Goal: Find contact information: Find contact information

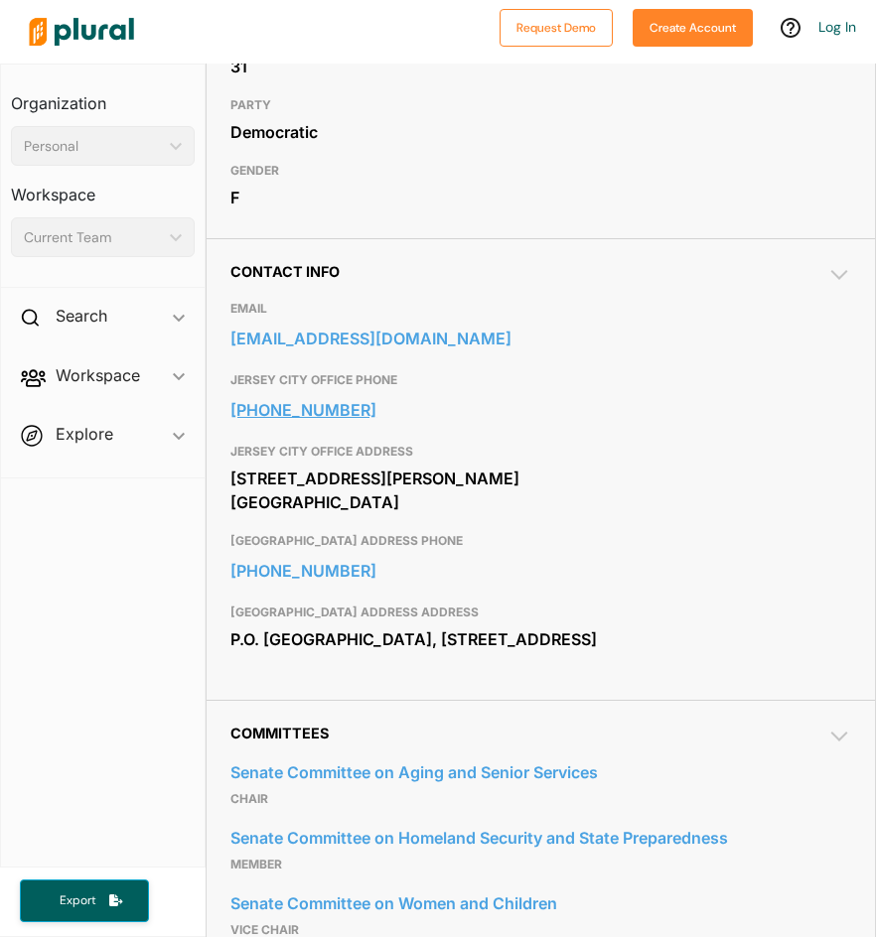
scroll to position [596, 0]
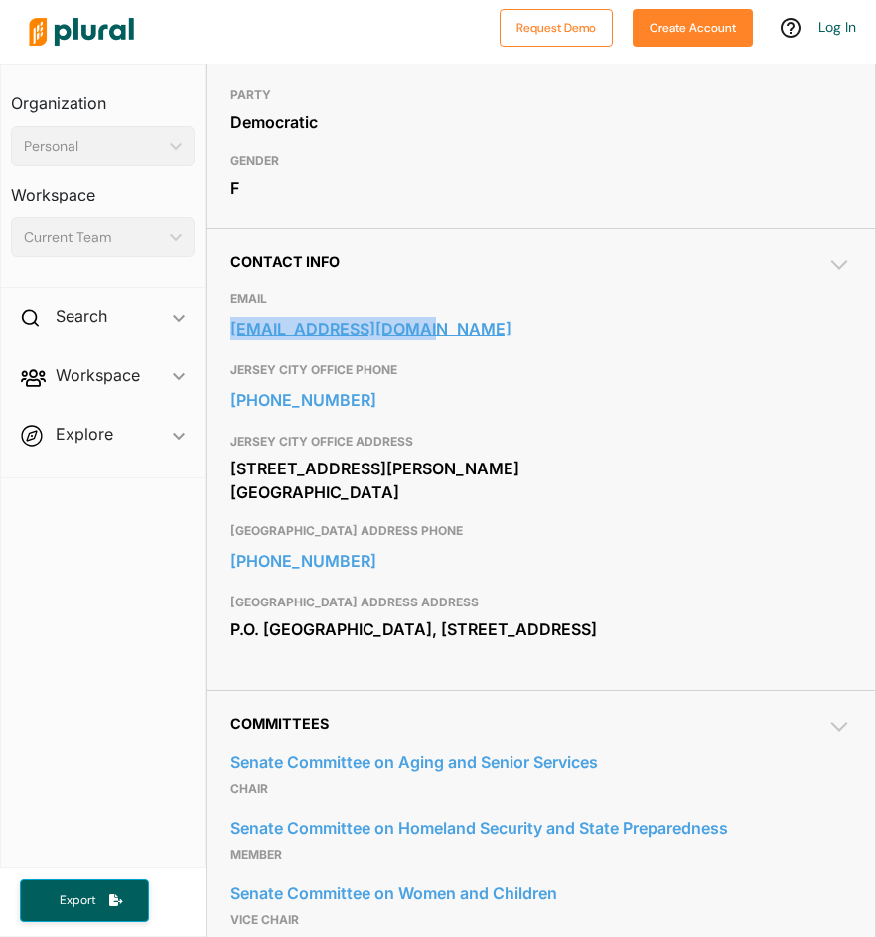
drag, startPoint x: 441, startPoint y: 347, endPoint x: 241, endPoint y: 333, distance: 200.1
click at [229, 335] on div "Contact Info EMAIL [EMAIL_ADDRESS][DOMAIN_NAME] [GEOGRAPHIC_DATA] OFFICE PHONE …" at bounding box center [541, 458] width 668 height 461
copy link "[EMAIL_ADDRESS][DOMAIN_NAME]"
click at [270, 323] on link "[EMAIL_ADDRESS][DOMAIN_NAME]" at bounding box center [540, 329] width 621 height 30
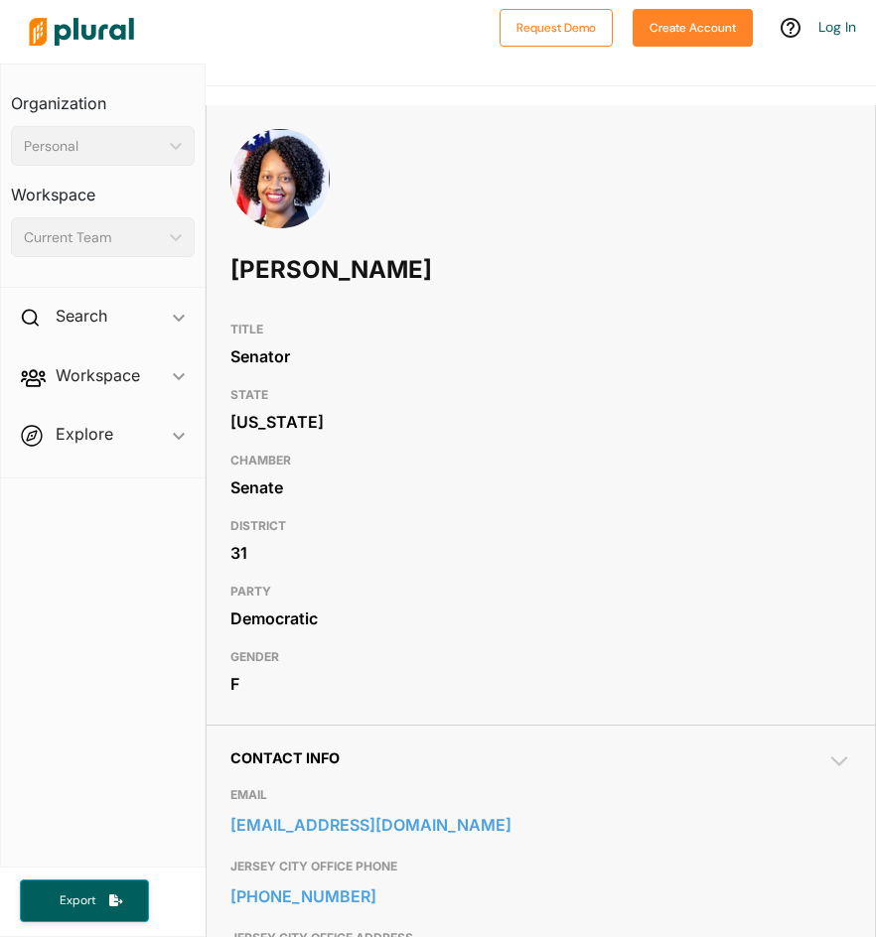
click at [350, 510] on div "DISTRICT 31" at bounding box center [540, 541] width 621 height 66
drag, startPoint x: 247, startPoint y: 560, endPoint x: 231, endPoint y: 528, distance: 35.5
click at [239, 545] on div "31" at bounding box center [540, 553] width 621 height 30
click at [271, 581] on h3 "PARTY" at bounding box center [540, 592] width 621 height 24
drag, startPoint x: 266, startPoint y: 565, endPoint x: 230, endPoint y: 522, distance: 55.7
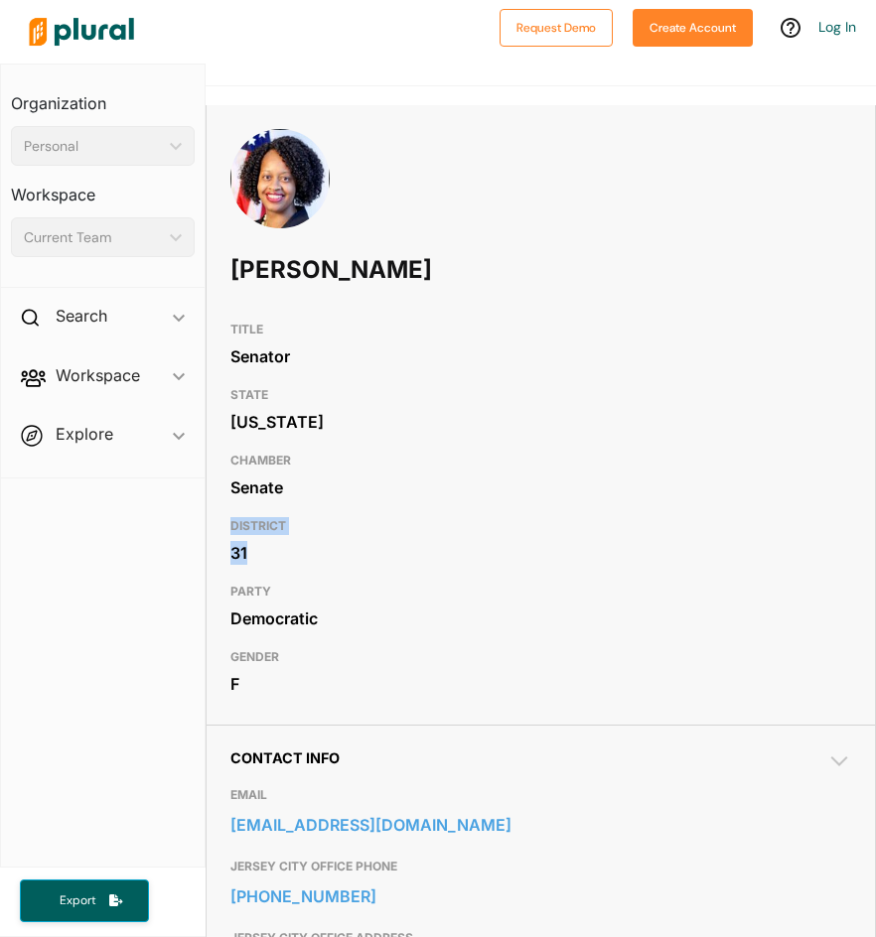
click at [230, 522] on div "DISTRICT 31" at bounding box center [540, 541] width 621 height 66
